Goal: Task Accomplishment & Management: Manage account settings

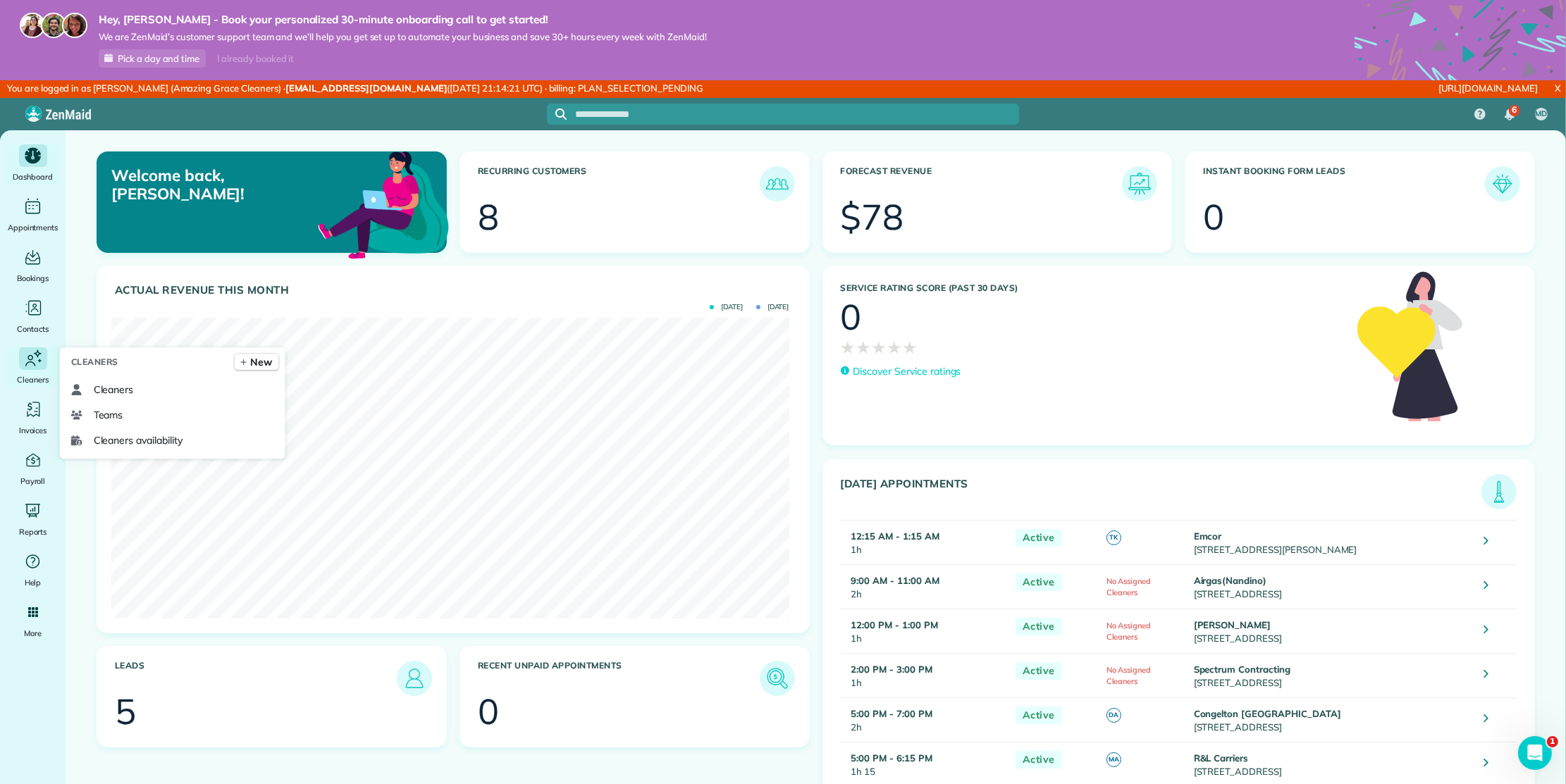
click at [28, 372] on div "Cleaners" at bounding box center [33, 367] width 56 height 39
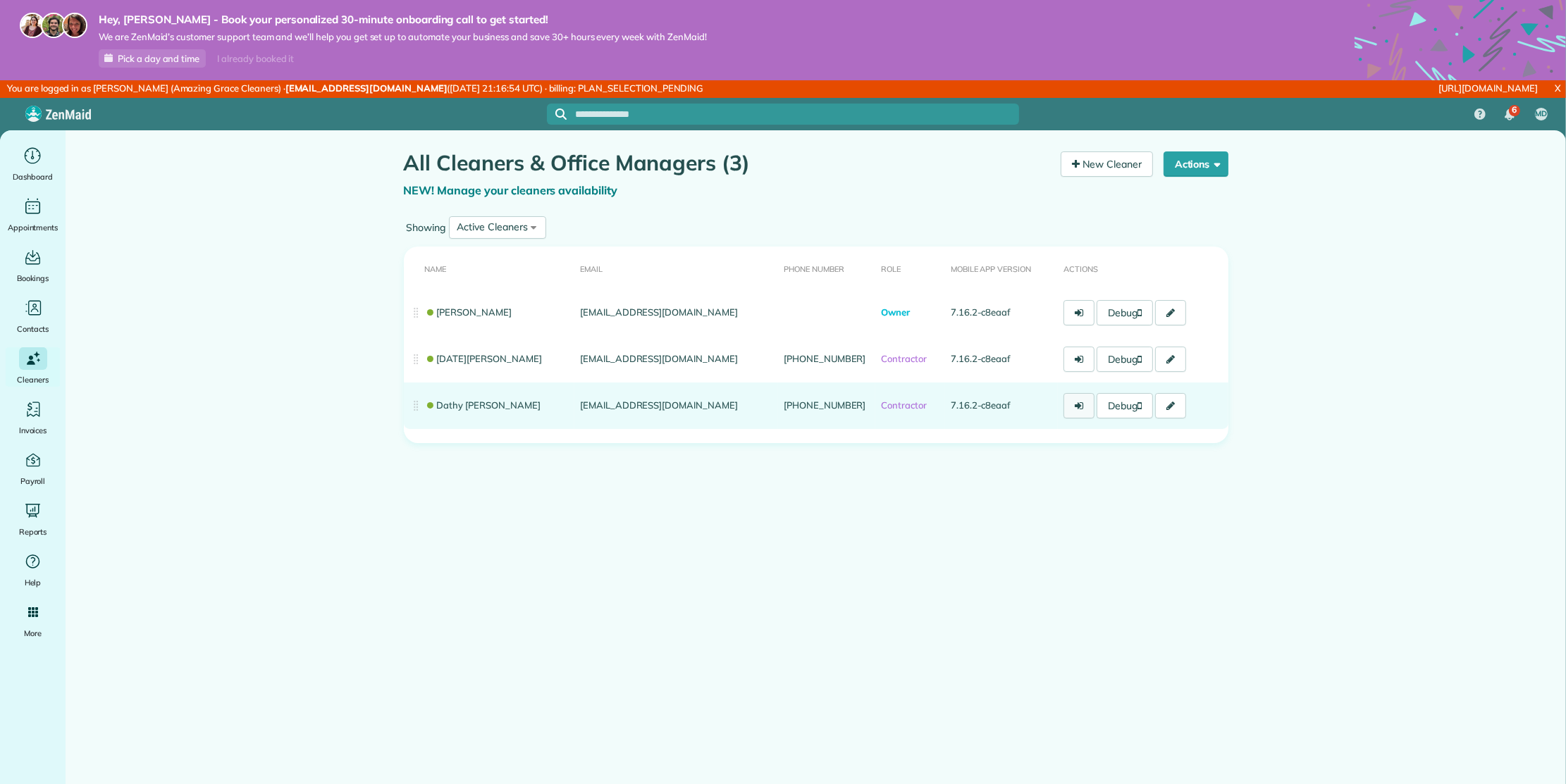
click at [1073, 407] on link at bounding box center [1079, 405] width 31 height 25
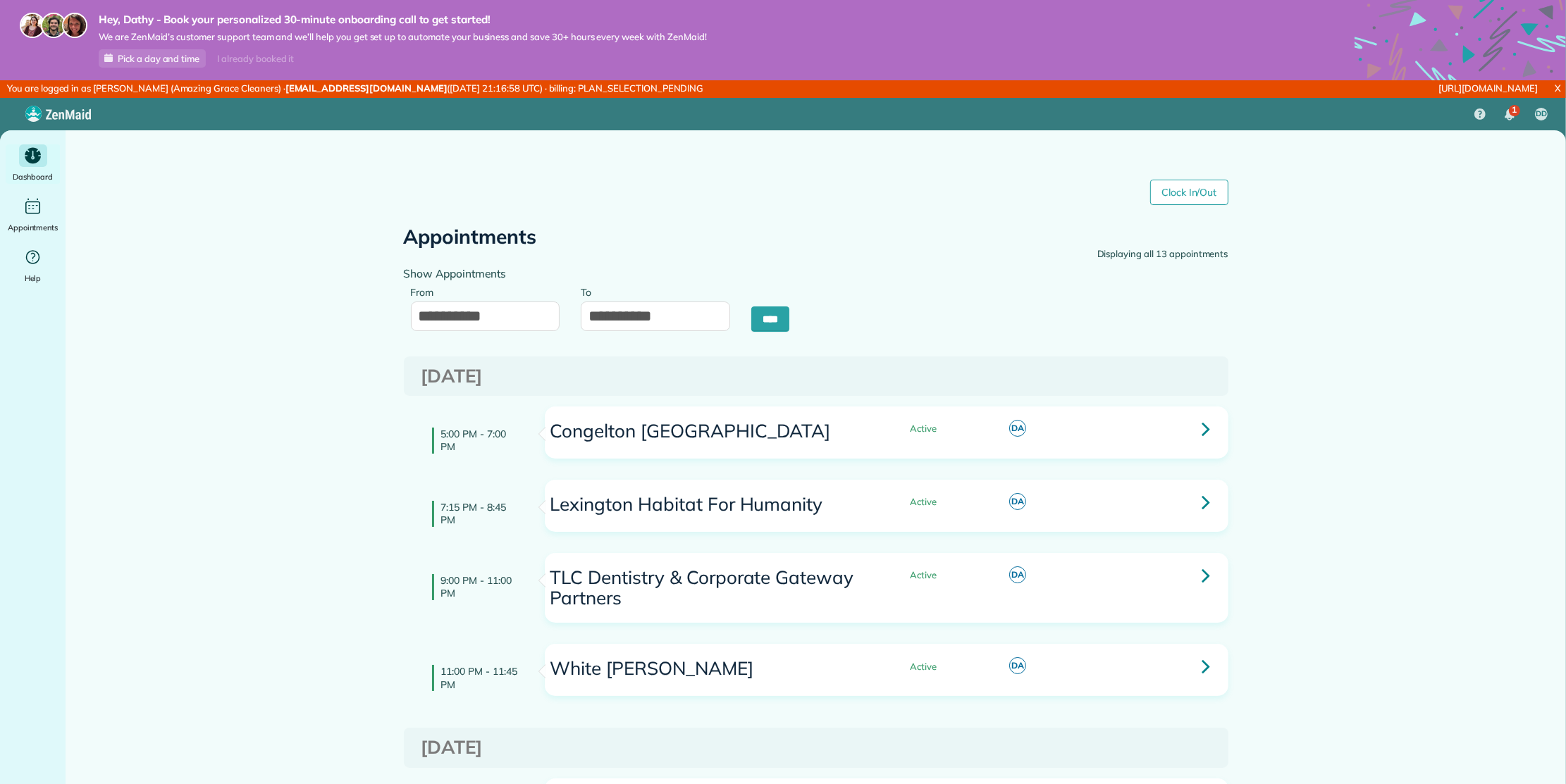
type input "**********"
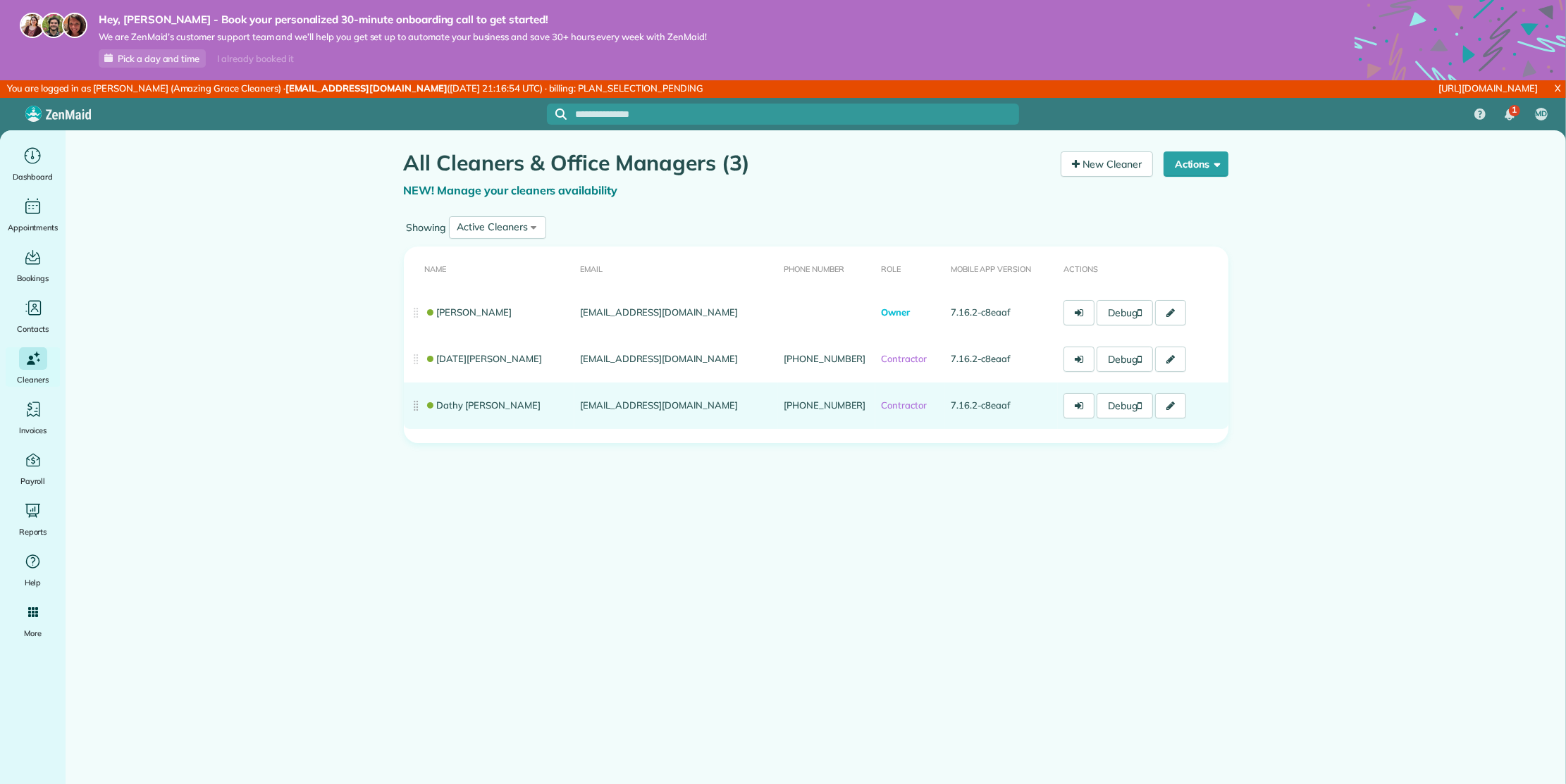
click at [479, 404] on link "Dathy [PERSON_NAME]" at bounding box center [482, 405] width 115 height 11
